Goal: Task Accomplishment & Management: Complete application form

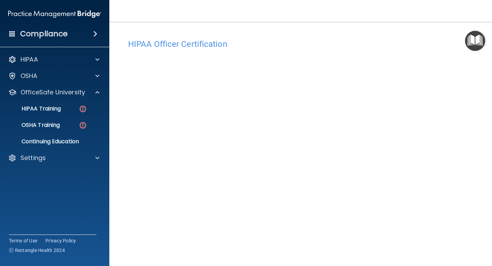
scroll to position [28, 0]
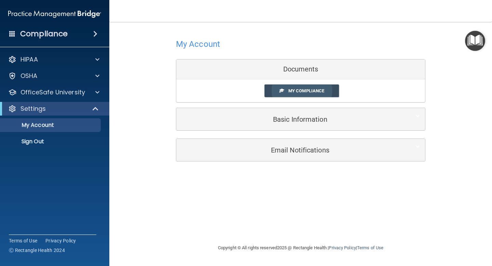
click at [301, 94] on link "My Compliance" at bounding box center [301, 90] width 75 height 13
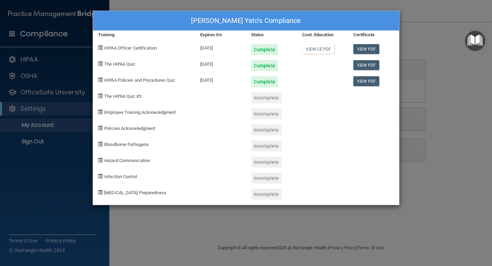
click at [270, 94] on div "Incomplete" at bounding box center [266, 97] width 30 height 11
click at [270, 99] on div "Incomplete" at bounding box center [266, 97] width 30 height 11
click at [52, 155] on div "Shleby Ford Yato's Compliance Training Expires On Status Cont. Education Certif…" at bounding box center [246, 133] width 492 height 266
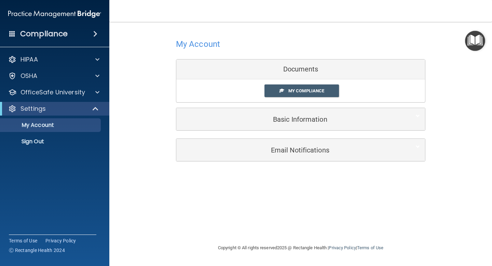
click at [26, 36] on h4 "Compliance" at bounding box center [43, 34] width 47 height 10
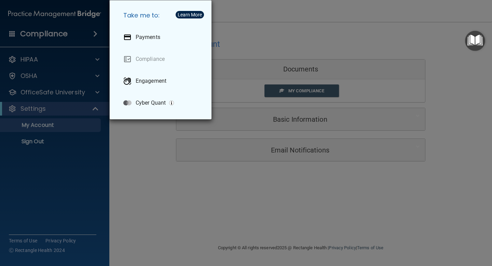
click at [82, 151] on div "Take me to: Payments Compliance Engagement Cyber Quant" at bounding box center [246, 133] width 492 height 266
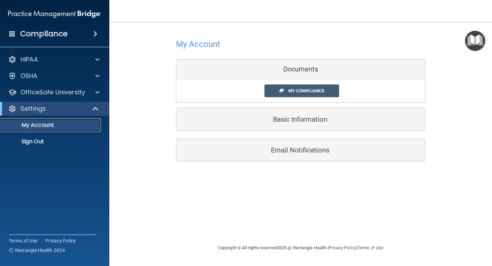
click at [44, 126] on p "My Account" at bounding box center [50, 125] width 93 height 7
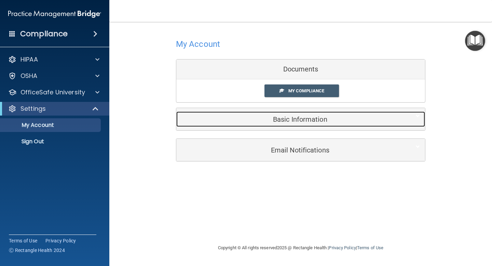
click at [298, 123] on h5 "Basic Information" at bounding box center [290, 119] width 218 height 8
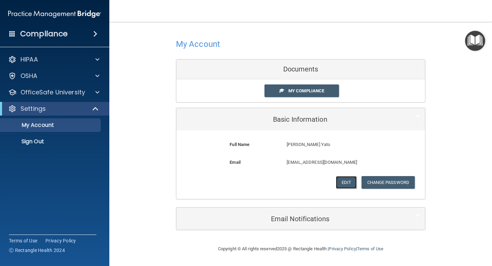
click at [343, 183] on button "Edit" at bounding box center [346, 182] width 21 height 13
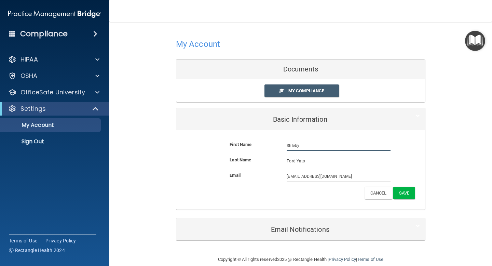
click at [302, 145] on input "Shleby" at bounding box center [339, 145] width 104 height 10
type input "Shelby"
click at [397, 152] on div "First Name Shelby Ford Yato Shelby" at bounding box center [300, 147] width 238 height 15
click at [409, 197] on button "Save" at bounding box center [404, 193] width 22 height 13
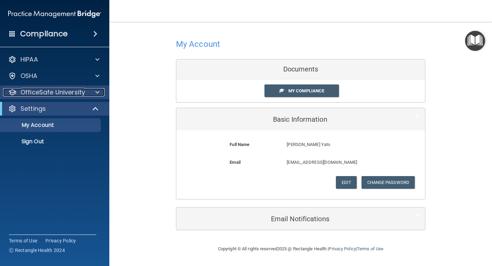
click at [63, 91] on p "OfficeSafe University" at bounding box center [53, 92] width 65 height 8
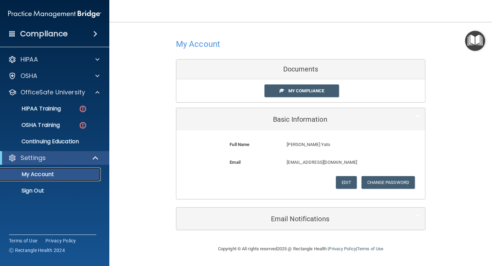
click at [41, 176] on p "My Account" at bounding box center [50, 174] width 93 height 7
click at [58, 177] on p "My Account" at bounding box center [50, 174] width 93 height 7
click at [317, 88] on link "My Compliance" at bounding box center [301, 90] width 75 height 13
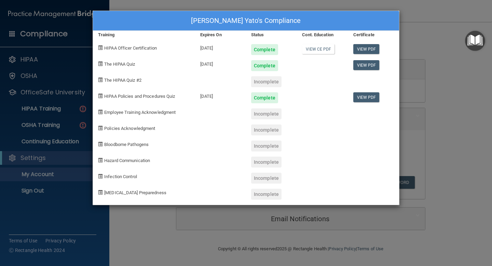
click at [272, 83] on div "Incomplete" at bounding box center [266, 81] width 30 height 11
click at [337, 6] on div "Shelby Ford Yato's Compliance Training Expires On Status Cont. Education Certif…" at bounding box center [246, 133] width 492 height 266
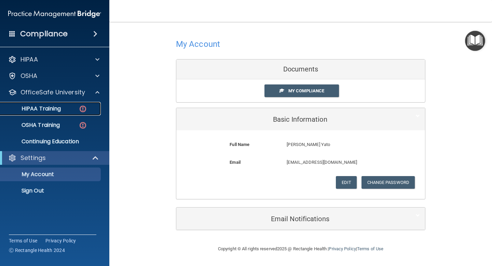
click at [56, 110] on p "HIPAA Training" at bounding box center [32, 108] width 56 height 7
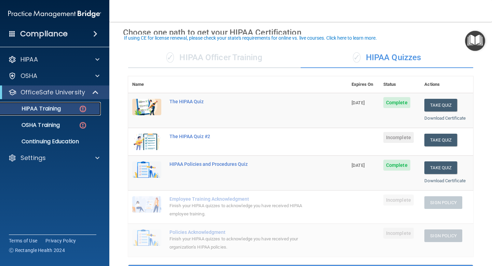
scroll to position [32, 0]
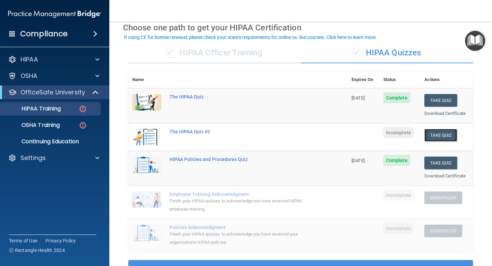
click at [445, 136] on button "Take Quiz" at bounding box center [440, 135] width 33 height 13
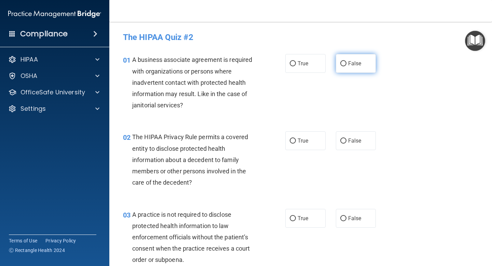
click at [367, 67] on label "False" at bounding box center [356, 63] width 40 height 19
click at [346, 66] on input "False" at bounding box center [343, 63] width 6 height 5
radio input "true"
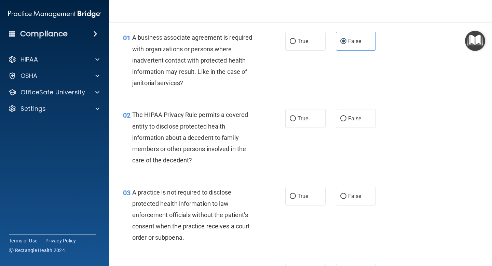
scroll to position [24, 0]
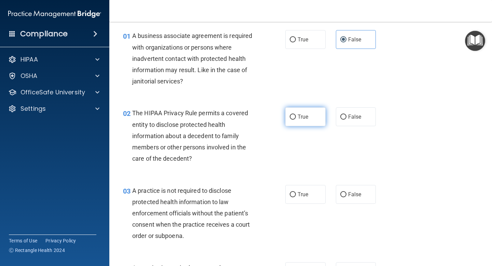
click at [302, 122] on label "True" at bounding box center [305, 116] width 40 height 19
click at [296, 120] on input "True" at bounding box center [293, 116] width 6 height 5
radio input "true"
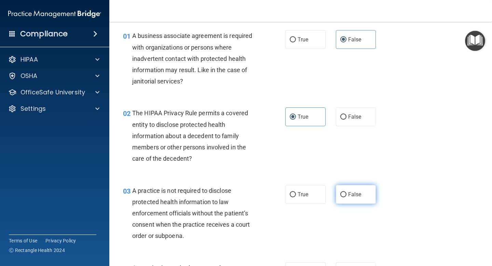
click at [351, 191] on span "False" at bounding box center [354, 194] width 13 height 6
click at [346, 192] on input "False" at bounding box center [343, 194] width 6 height 5
radio input "true"
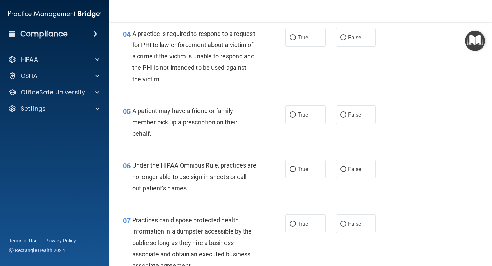
scroll to position [261, 0]
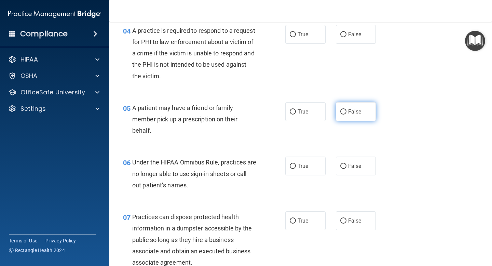
click at [350, 114] on span "False" at bounding box center [354, 111] width 13 height 6
click at [346, 114] on input "False" at bounding box center [343, 111] width 6 height 5
radio input "true"
click at [345, 164] on input "False" at bounding box center [343, 166] width 6 height 5
radio input "true"
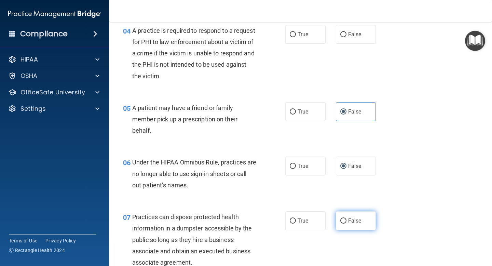
click at [341, 221] on input "False" at bounding box center [343, 220] width 6 height 5
radio input "true"
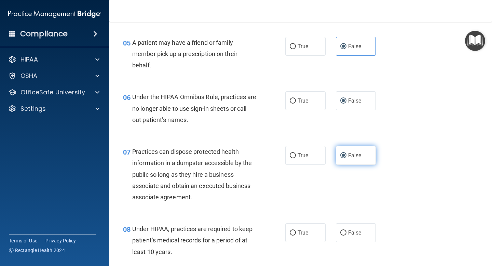
scroll to position [330, 0]
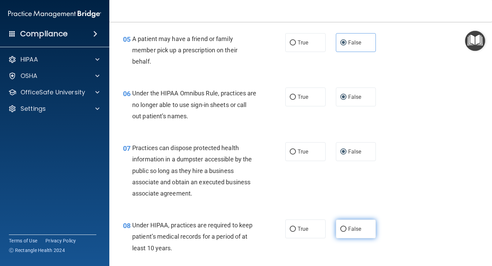
click at [345, 230] on input "False" at bounding box center [343, 229] width 6 height 5
radio input "true"
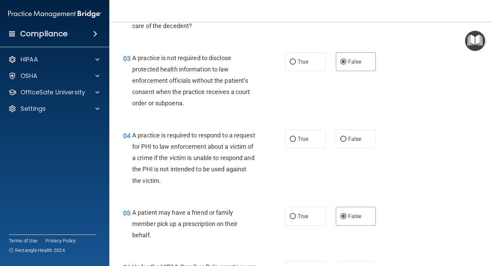
scroll to position [151, 0]
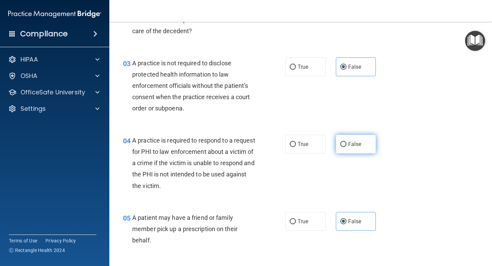
click at [352, 146] on span "False" at bounding box center [354, 144] width 13 height 6
click at [346, 146] on input "False" at bounding box center [343, 144] width 6 height 5
radio input "true"
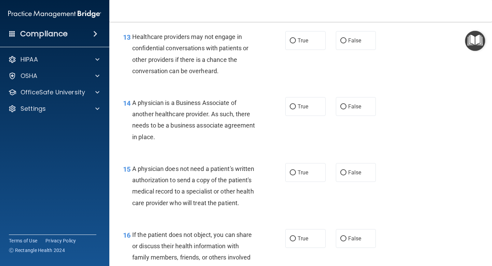
scroll to position [831, 0]
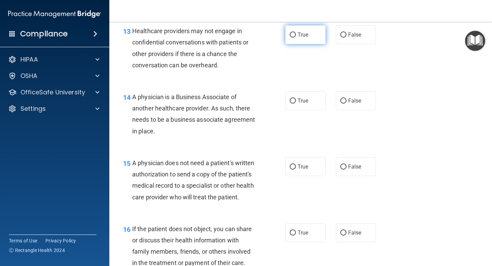
click at [301, 33] on span "True" at bounding box center [303, 34] width 11 height 6
click at [296, 33] on input "True" at bounding box center [293, 34] width 6 height 5
radio input "true"
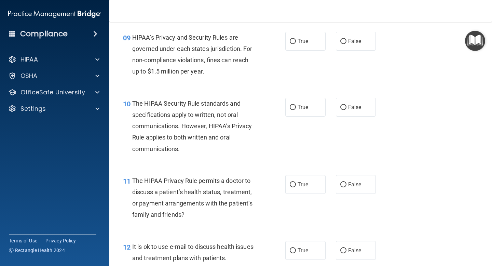
scroll to position [572, 0]
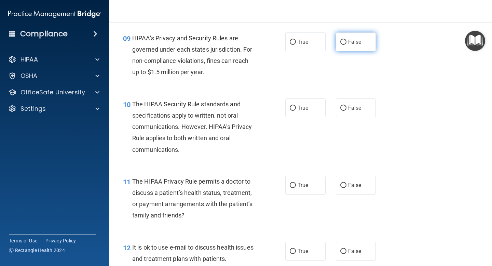
click at [354, 45] on label "False" at bounding box center [356, 41] width 40 height 19
click at [346, 45] on input "False" at bounding box center [343, 42] width 6 height 5
radio input "true"
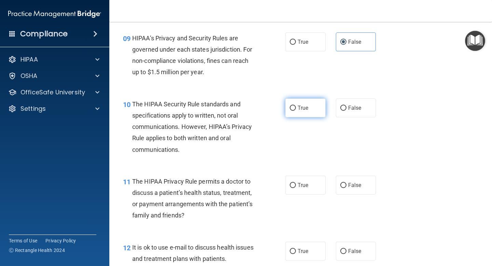
click at [303, 108] on span "True" at bounding box center [303, 108] width 11 height 6
click at [296, 108] on input "True" at bounding box center [293, 108] width 6 height 5
radio input "true"
click at [304, 181] on label "True" at bounding box center [305, 185] width 40 height 19
click at [296, 183] on input "True" at bounding box center [293, 185] width 6 height 5
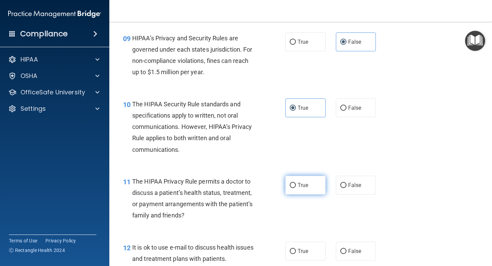
radio input "true"
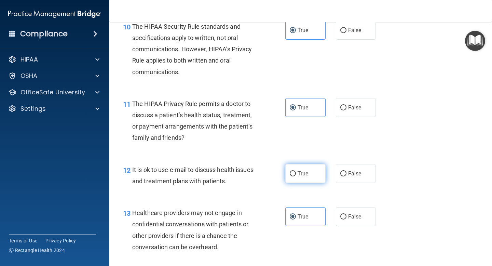
click at [304, 179] on label "True" at bounding box center [305, 173] width 40 height 19
click at [296, 176] on input "True" at bounding box center [293, 173] width 6 height 5
radio input "true"
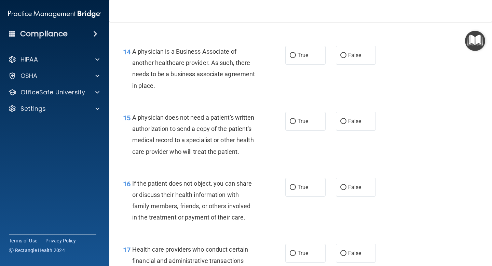
scroll to position [885, 0]
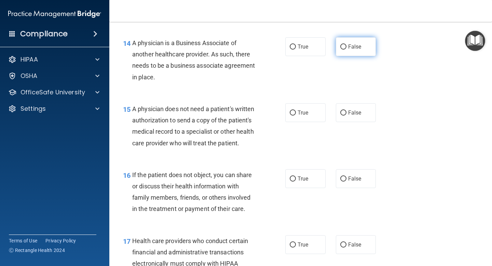
click at [352, 50] on label "False" at bounding box center [356, 46] width 40 height 19
click at [346, 50] on input "False" at bounding box center [343, 46] width 6 height 5
radio input "true"
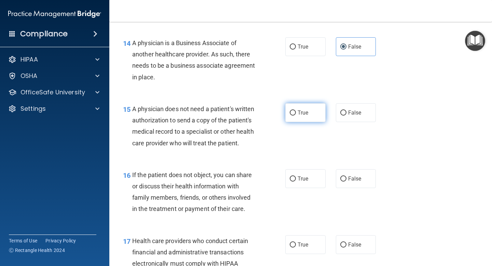
click at [308, 114] on span "True" at bounding box center [303, 112] width 11 height 6
click at [296, 114] on input "True" at bounding box center [293, 112] width 6 height 5
radio input "true"
click at [298, 182] on label "True" at bounding box center [305, 178] width 40 height 19
click at [296, 181] on input "True" at bounding box center [293, 178] width 6 height 5
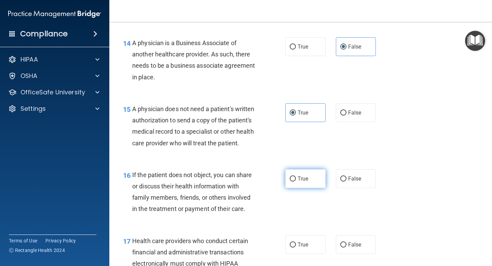
radio input "true"
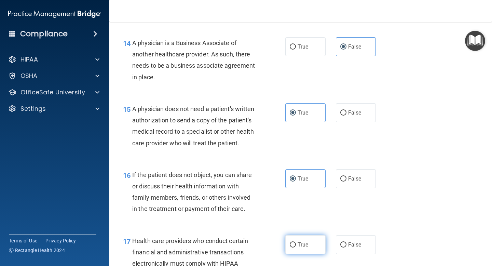
click at [295, 241] on label "True" at bounding box center [305, 244] width 40 height 19
click at [295, 242] on input "True" at bounding box center [293, 244] width 6 height 5
radio input "true"
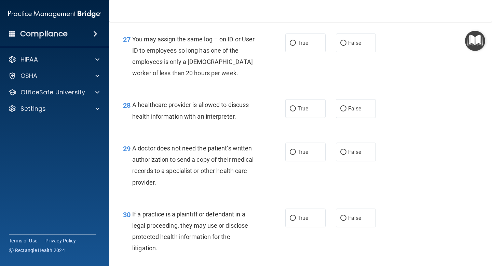
scroll to position [1711, 0]
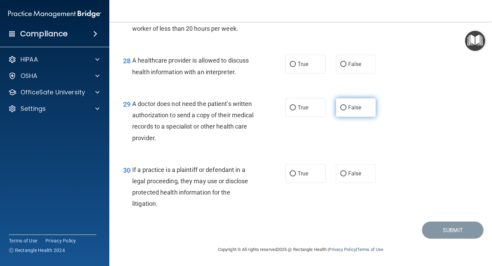
click at [351, 111] on label "False" at bounding box center [356, 107] width 40 height 19
click at [346, 110] on input "False" at bounding box center [343, 107] width 6 height 5
radio input "true"
click at [351, 63] on span "False" at bounding box center [354, 64] width 13 height 6
click at [346, 63] on input "False" at bounding box center [343, 64] width 6 height 5
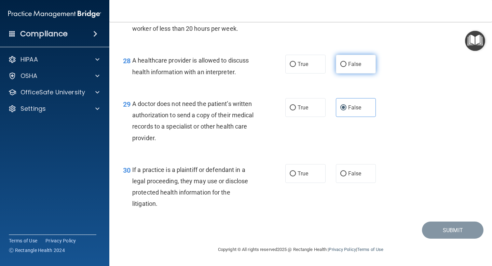
radio input "true"
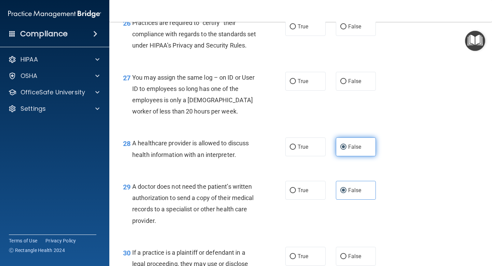
scroll to position [1616, 0]
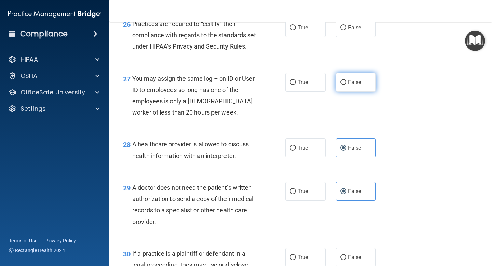
click at [347, 92] on label "False" at bounding box center [356, 82] width 40 height 19
click at [346, 85] on input "False" at bounding box center [343, 82] width 6 height 5
radio input "true"
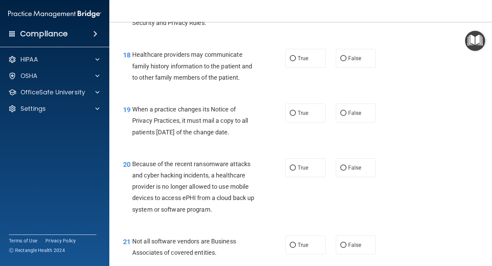
scroll to position [1135, 0]
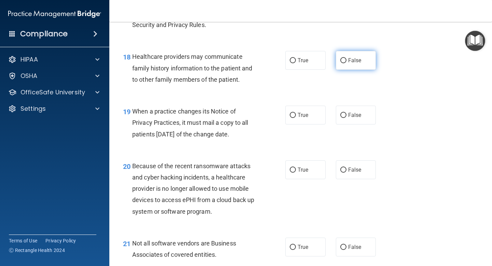
click at [354, 60] on span "False" at bounding box center [354, 60] width 13 height 6
click at [346, 60] on input "False" at bounding box center [343, 60] width 6 height 5
radio input "true"
click at [356, 129] on div "19 When a practice changes its Notice of Privacy Practices, it must mail a copy…" at bounding box center [301, 124] width 366 height 55
click at [354, 118] on label "False" at bounding box center [356, 115] width 40 height 19
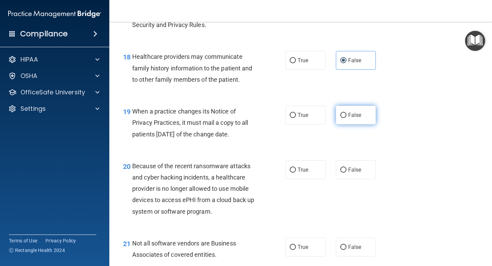
click at [346, 118] on input "False" at bounding box center [343, 115] width 6 height 5
radio input "true"
click at [359, 169] on span "False" at bounding box center [354, 169] width 13 height 6
click at [346, 169] on input "False" at bounding box center [343, 169] width 6 height 5
radio input "true"
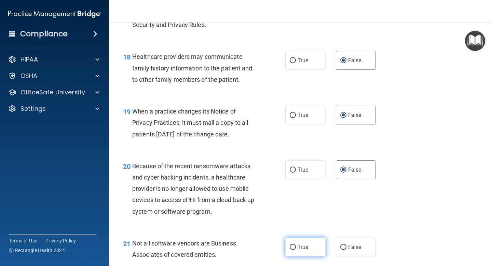
click at [297, 247] on label "True" at bounding box center [305, 246] width 40 height 19
click at [296, 247] on input "True" at bounding box center [293, 247] width 6 height 5
radio input "true"
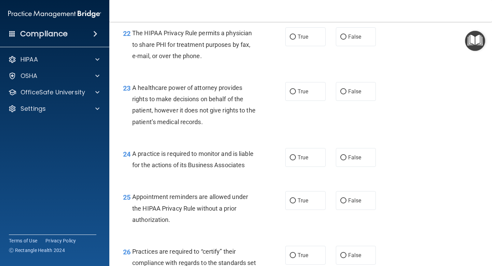
scroll to position [1389, 0]
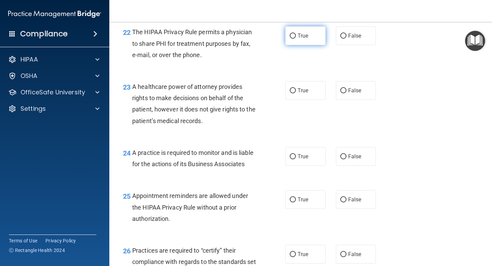
click at [308, 41] on label "True" at bounding box center [305, 35] width 40 height 19
click at [296, 39] on input "True" at bounding box center [293, 35] width 6 height 5
radio input "true"
click at [345, 83] on label "False" at bounding box center [356, 90] width 40 height 19
click at [345, 88] on input "False" at bounding box center [343, 90] width 6 height 5
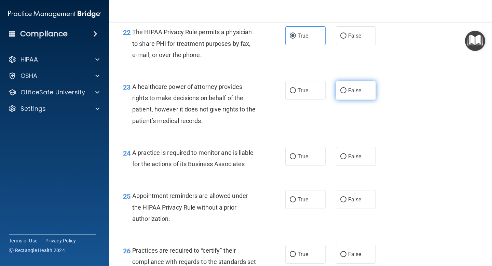
radio input "true"
click at [357, 156] on span "False" at bounding box center [354, 156] width 13 height 6
click at [346, 156] on input "False" at bounding box center [343, 156] width 6 height 5
radio input "true"
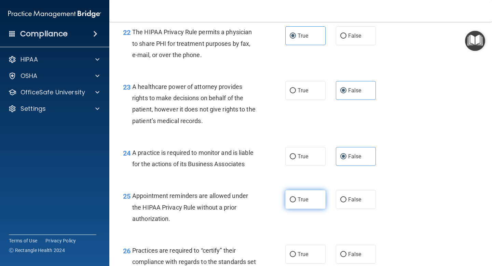
click at [304, 202] on span "True" at bounding box center [303, 199] width 11 height 6
click at [296, 202] on input "True" at bounding box center [293, 199] width 6 height 5
radio input "true"
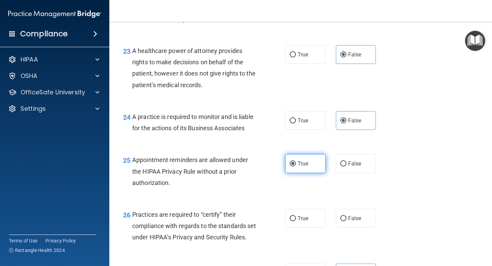
scroll to position [1426, 0]
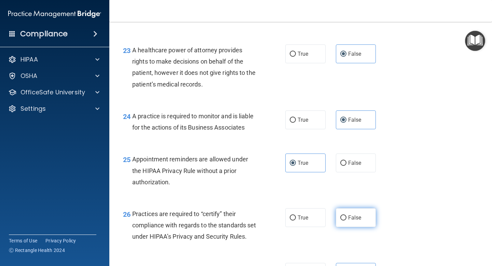
click at [355, 221] on label "False" at bounding box center [356, 217] width 40 height 19
click at [346, 220] on input "False" at bounding box center [343, 217] width 6 height 5
radio input "true"
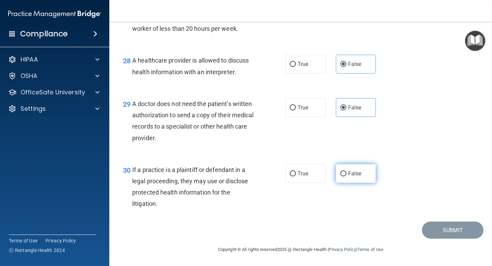
scroll to position [1711, 0]
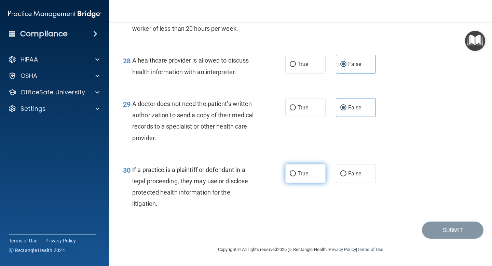
click at [310, 179] on label "True" at bounding box center [305, 173] width 40 height 19
click at [296, 176] on input "True" at bounding box center [293, 173] width 6 height 5
radio input "true"
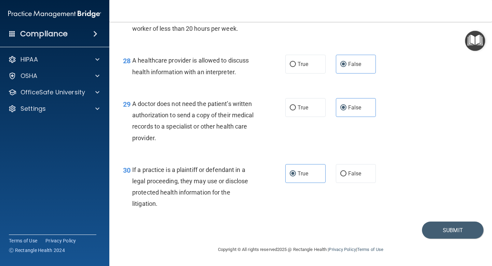
click at [468, 241] on footer "Copyright © All rights reserved 2025 @ Rectangle Health | Privacy Policy | Term…" at bounding box center [300, 248] width 355 height 21
click at [465, 233] on button "Submit" at bounding box center [453, 229] width 62 height 17
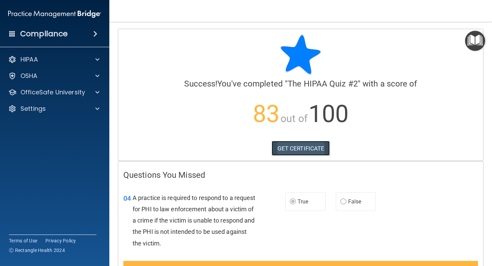
click at [312, 148] on link "GET CERTIFICATE" at bounding box center [301, 148] width 58 height 15
drag, startPoint x: 492, startPoint y: 265, endPoint x: 462, endPoint y: 4, distance: 262.8
click at [491, 264] on main "Calculating your score.... Success! You've completed " The HIPAA Quiz #2 " with…" at bounding box center [300, 144] width 383 height 244
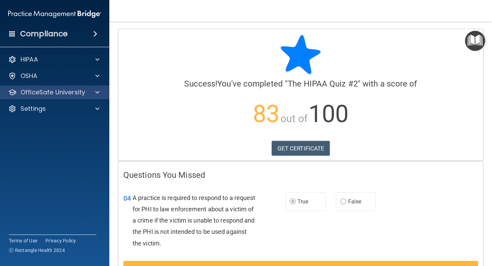
click at [90, 97] on div "OfficeSafe University" at bounding box center [55, 92] width 110 height 14
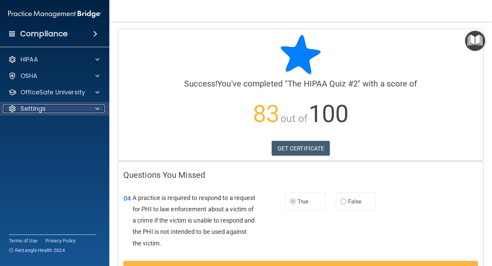
click at [99, 109] on span at bounding box center [97, 109] width 4 height 8
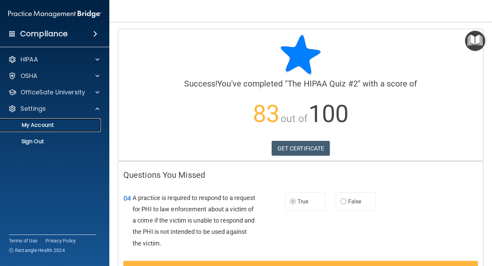
click at [61, 125] on p "My Account" at bounding box center [50, 125] width 93 height 7
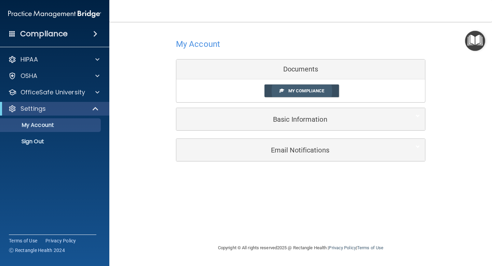
click at [272, 93] on link "My Compliance" at bounding box center [301, 90] width 75 height 13
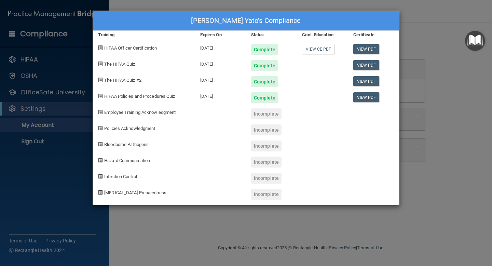
click at [264, 113] on div "Incomplete" at bounding box center [266, 113] width 30 height 11
click at [154, 115] on div "Employee Training Acknowledgment" at bounding box center [144, 111] width 102 height 16
click at [154, 111] on span "Employee Training Acknowledgment" at bounding box center [139, 112] width 71 height 5
click at [442, 172] on div "Shelby Ford Yato's Compliance Training Expires On Status Cont. Education Certif…" at bounding box center [246, 133] width 492 height 266
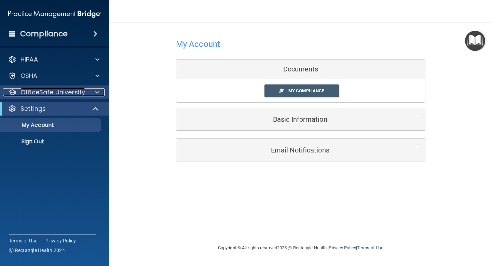
click at [70, 91] on p "OfficeSafe University" at bounding box center [53, 92] width 65 height 8
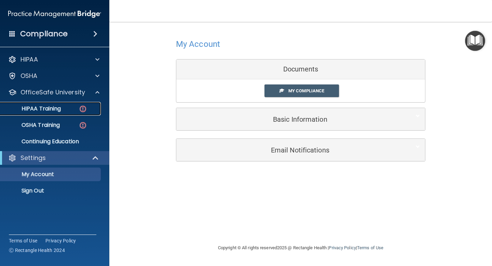
click at [54, 111] on p "HIPAA Training" at bounding box center [32, 108] width 56 height 7
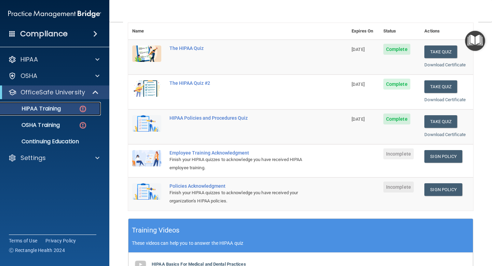
scroll to position [87, 0]
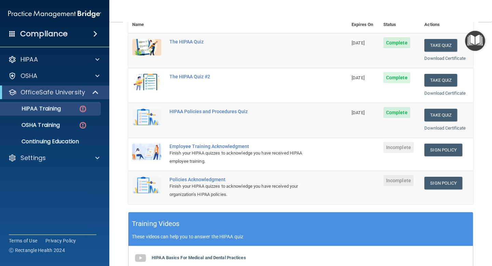
click at [406, 149] on span "Incomplete" at bounding box center [398, 147] width 30 height 11
click at [215, 147] on div "Employee Training Acknowledgment" at bounding box center [241, 146] width 144 height 5
click at [444, 151] on link "Sign Policy" at bounding box center [443, 150] width 38 height 13
click at [439, 145] on link "Sign Policy" at bounding box center [443, 150] width 38 height 13
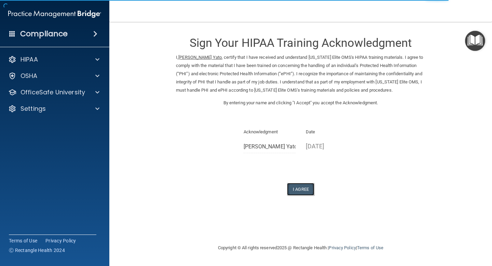
click at [305, 191] on button "I Agree" at bounding box center [300, 189] width 27 height 13
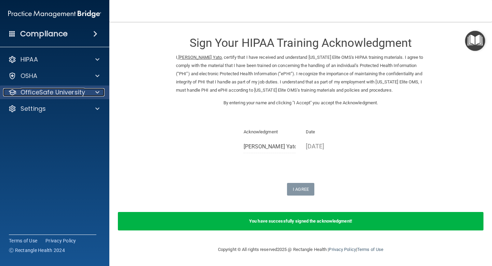
click at [99, 93] on span at bounding box center [97, 92] width 4 height 8
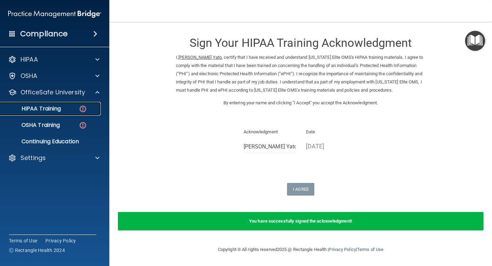
click at [82, 107] on img at bounding box center [83, 109] width 9 height 9
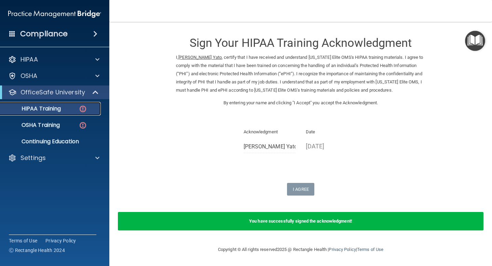
click at [46, 110] on p "HIPAA Training" at bounding box center [32, 108] width 56 height 7
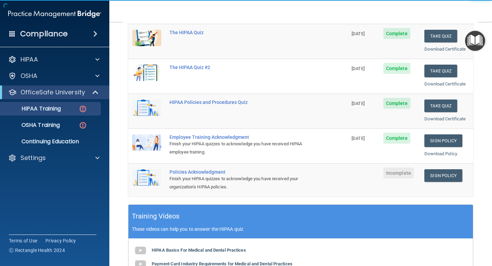
scroll to position [119, 0]
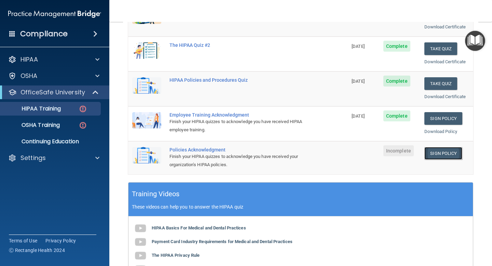
click at [437, 154] on link "Sign Policy" at bounding box center [443, 153] width 38 height 13
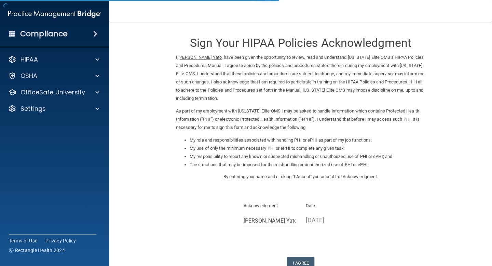
scroll to position [45, 0]
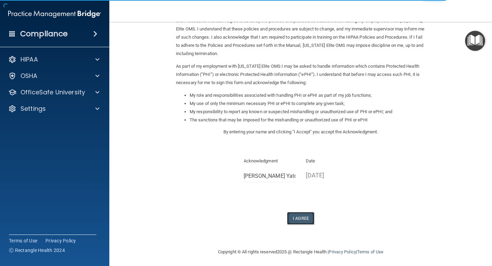
click at [307, 217] on button "I Agree" at bounding box center [300, 218] width 27 height 13
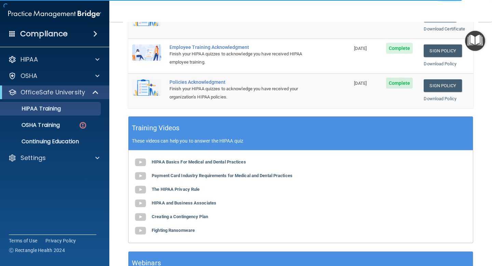
scroll to position [188, 0]
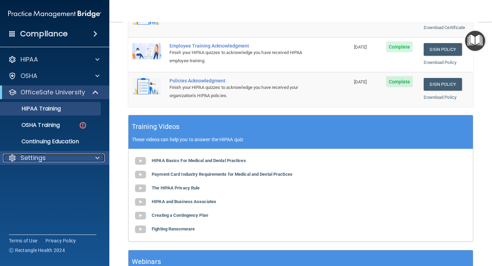
click at [67, 158] on div "Settings" at bounding box center [45, 158] width 85 height 8
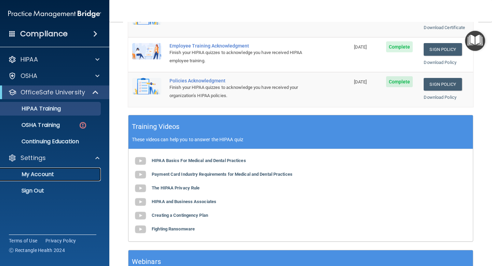
click at [49, 176] on p "My Account" at bounding box center [50, 174] width 93 height 7
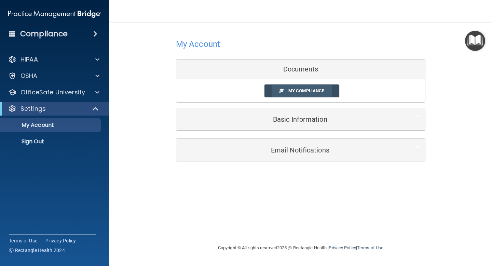
click at [289, 94] on link "My Compliance" at bounding box center [301, 90] width 75 height 13
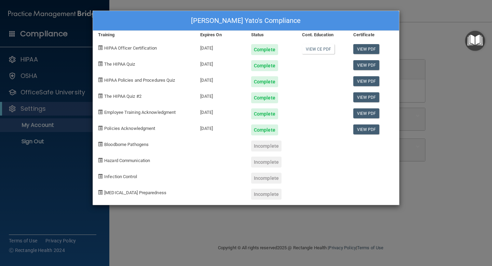
click at [322, 9] on div "Shelby Ford Yato's Compliance Training Expires On Status Cont. Education Certif…" at bounding box center [246, 133] width 492 height 266
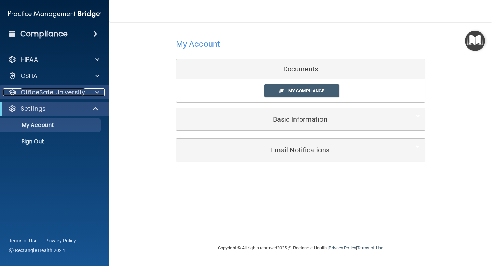
click at [84, 95] on p "OfficeSafe University" at bounding box center [53, 92] width 65 height 8
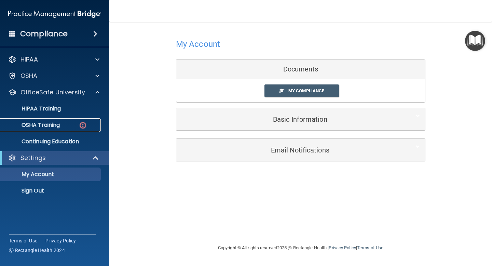
click at [50, 128] on p "OSHA Training" at bounding box center [31, 125] width 55 height 7
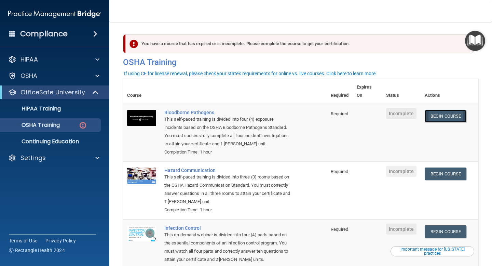
click at [446, 116] on link "Begin Course" at bounding box center [446, 116] width 42 height 13
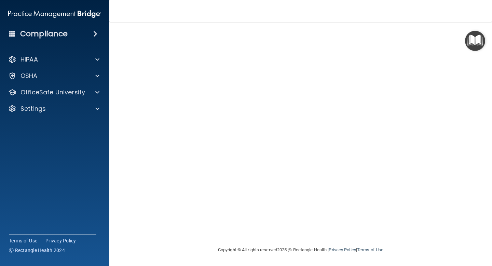
scroll to position [27, 0]
click at [478, 42] on img "Open Resource Center" at bounding box center [475, 41] width 20 height 20
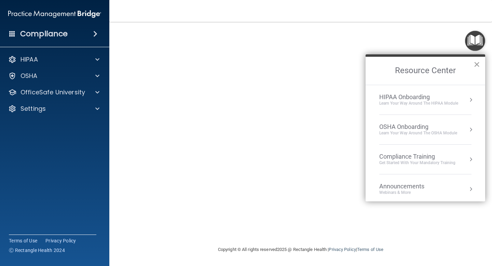
click at [478, 67] on button "×" at bounding box center [477, 64] width 6 height 11
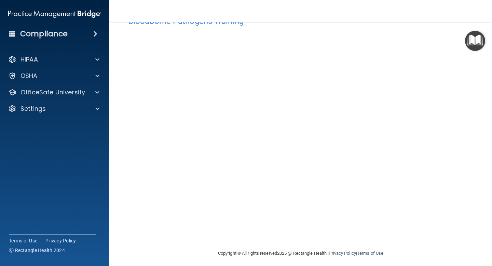
scroll to position [22, 0]
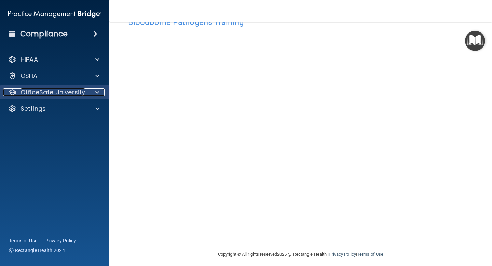
click at [90, 90] on div at bounding box center [96, 92] width 17 height 8
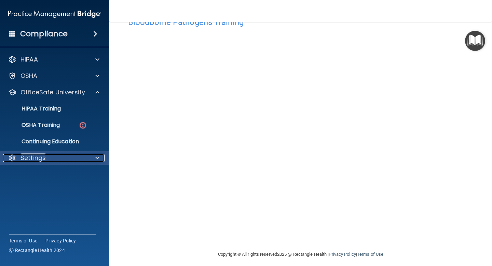
click at [62, 159] on div "Settings" at bounding box center [45, 158] width 85 height 8
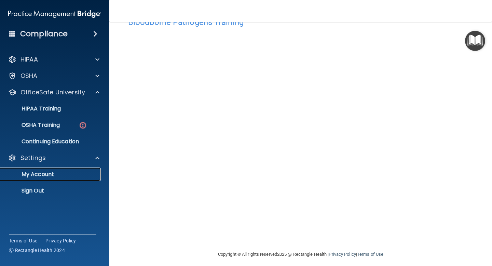
click at [46, 176] on p "My Account" at bounding box center [50, 174] width 93 height 7
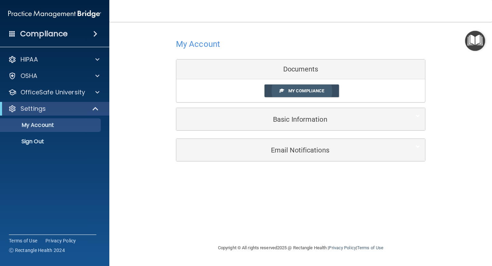
click at [306, 94] on link "My Compliance" at bounding box center [301, 90] width 75 height 13
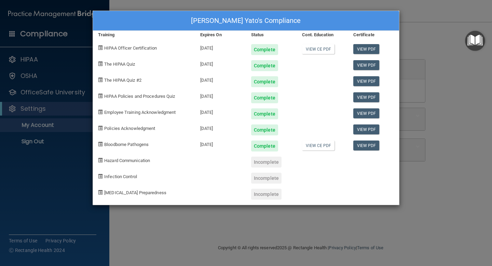
click at [449, 80] on div "Shelby Ford Yato's Compliance Training Expires On Status Cont. Education Certif…" at bounding box center [246, 133] width 492 height 266
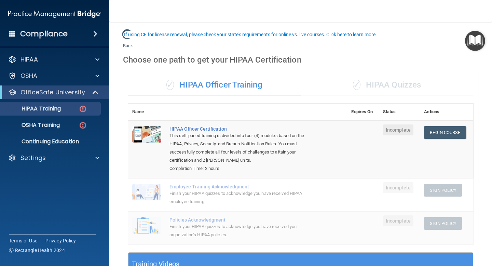
scroll to position [35, 0]
